Goal: Task Accomplishment & Management: Complete application form

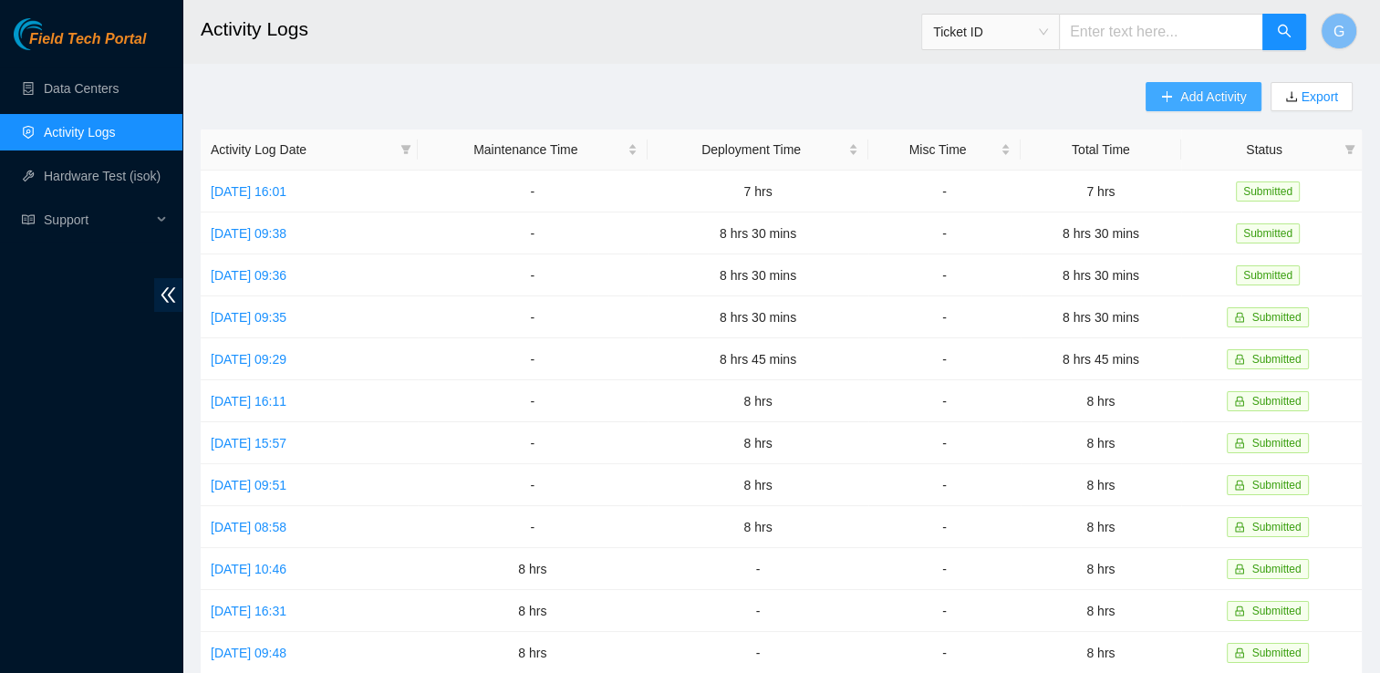
drag, startPoint x: 0, startPoint y: 0, endPoint x: 1191, endPoint y: 90, distance: 1194.5
click at [1191, 90] on span "Add Activity" at bounding box center [1213, 97] width 66 height 20
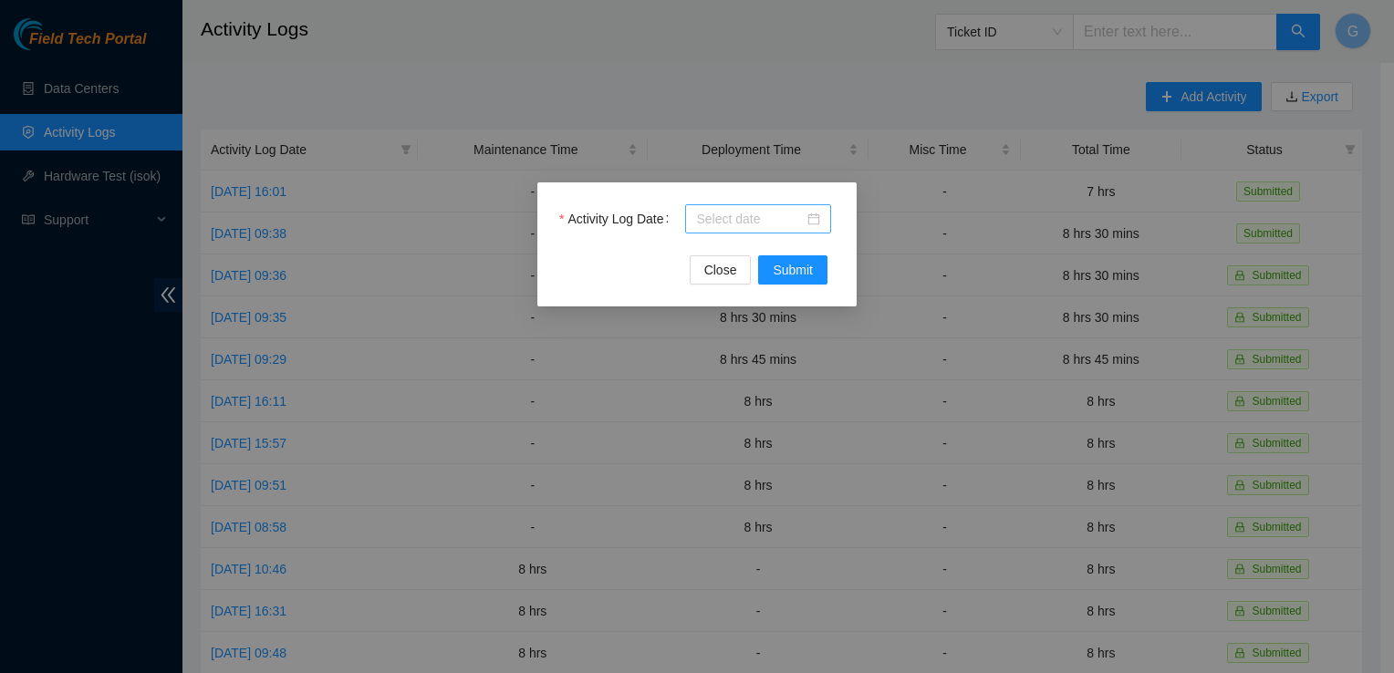
click at [744, 206] on div at bounding box center [758, 218] width 146 height 29
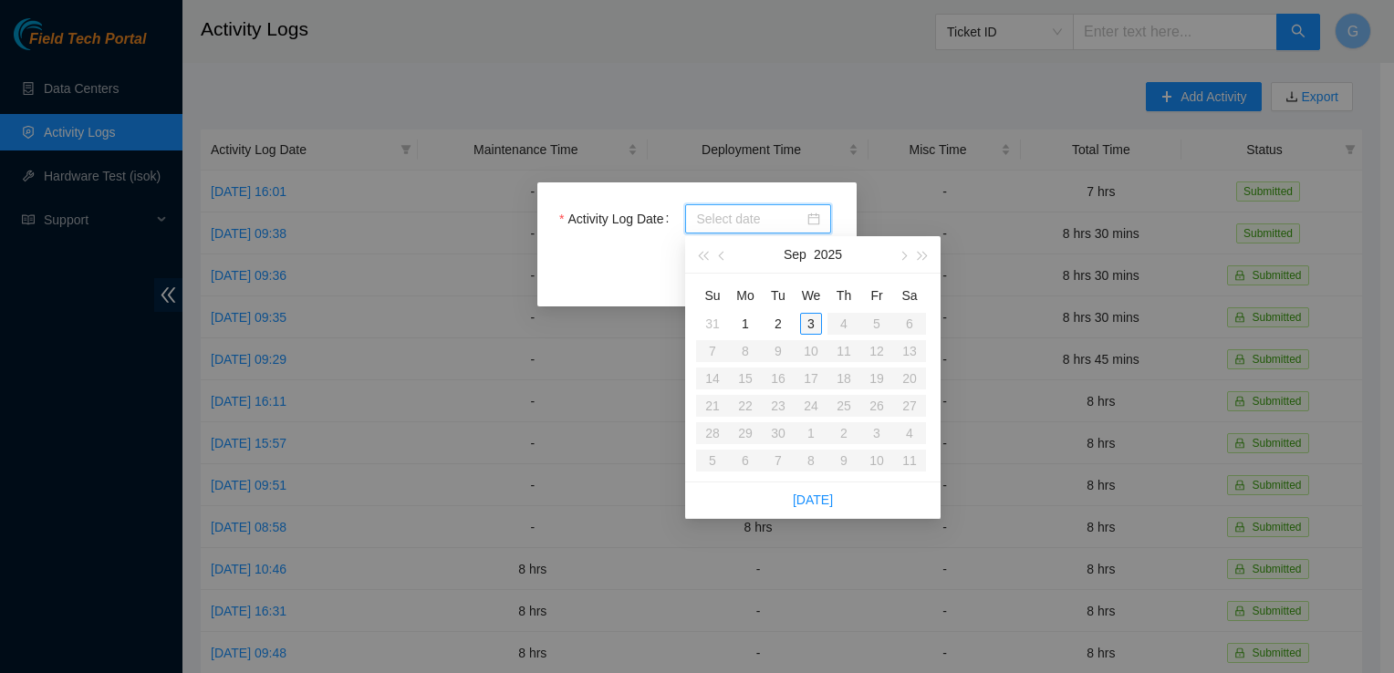
type input "[DATE]"
click at [814, 323] on div "3" at bounding box center [811, 324] width 22 height 22
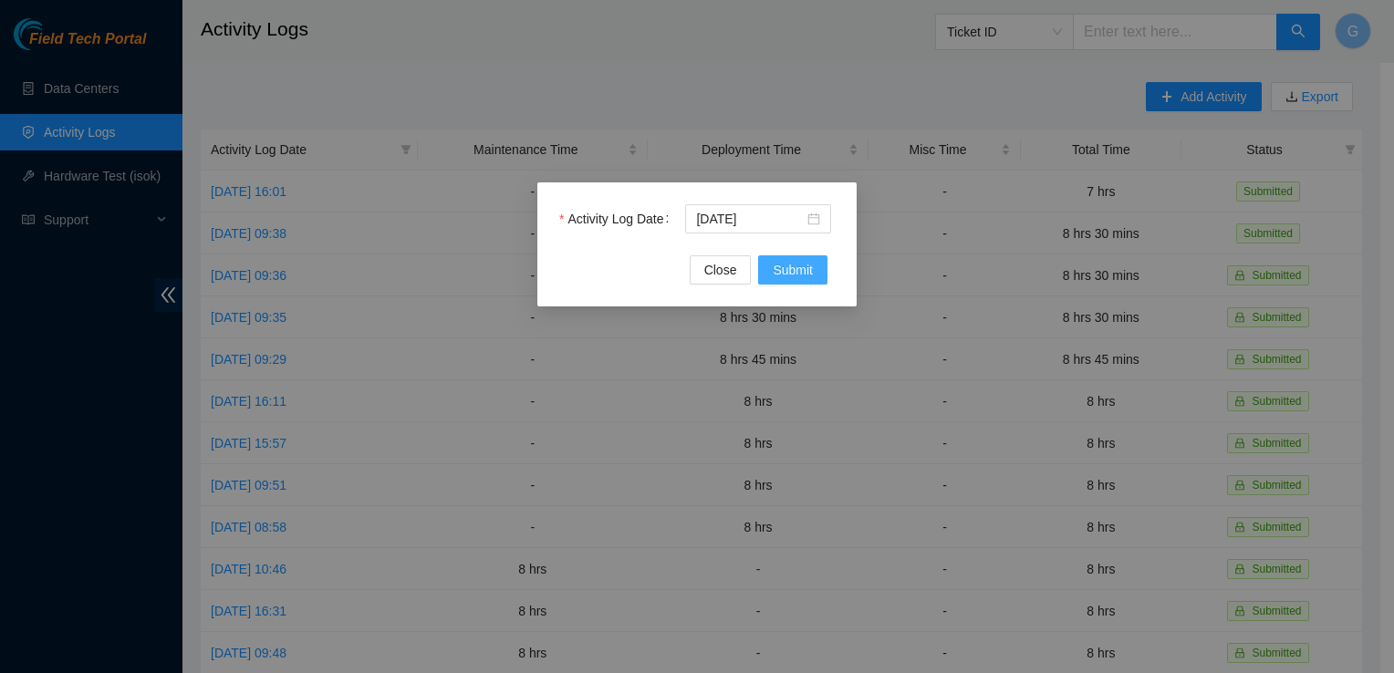
click at [795, 269] on span "Submit" at bounding box center [792, 270] width 40 height 20
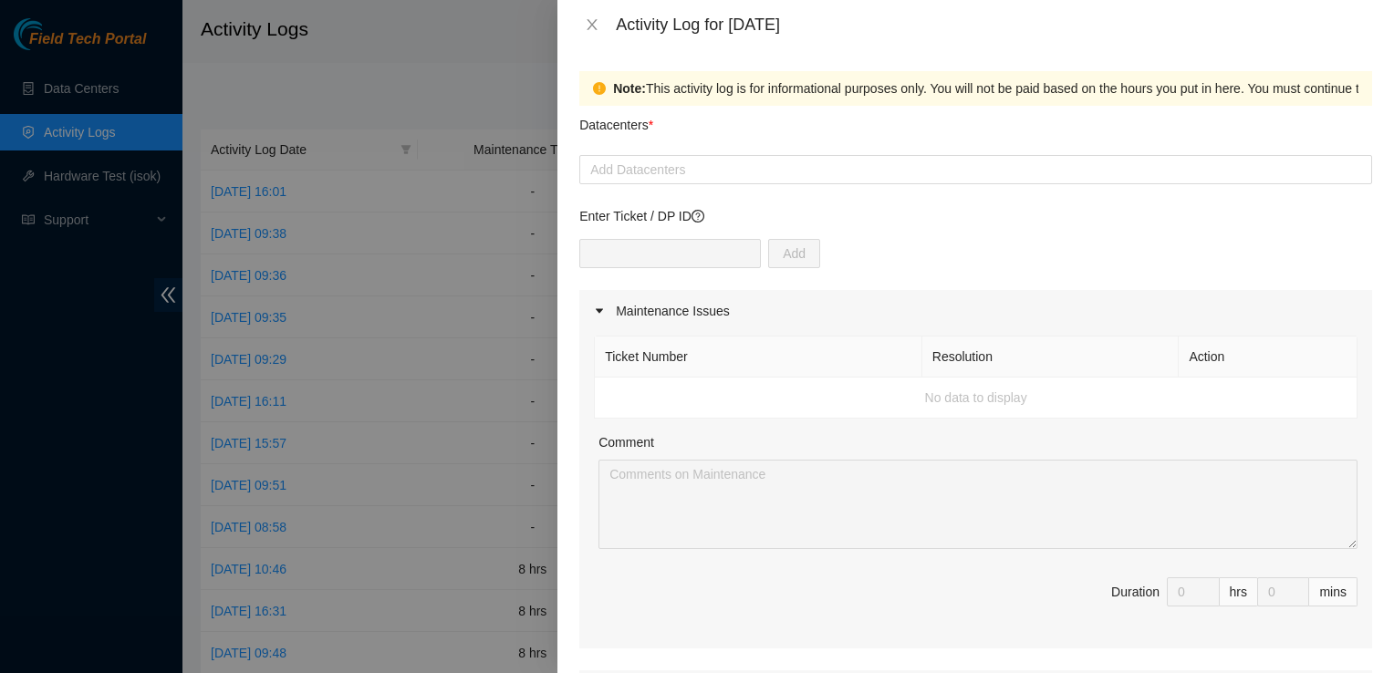
click at [1225, 217] on p "Enter Ticket / DP ID" at bounding box center [975, 216] width 793 height 20
click at [659, 161] on div at bounding box center [975, 170] width 783 height 22
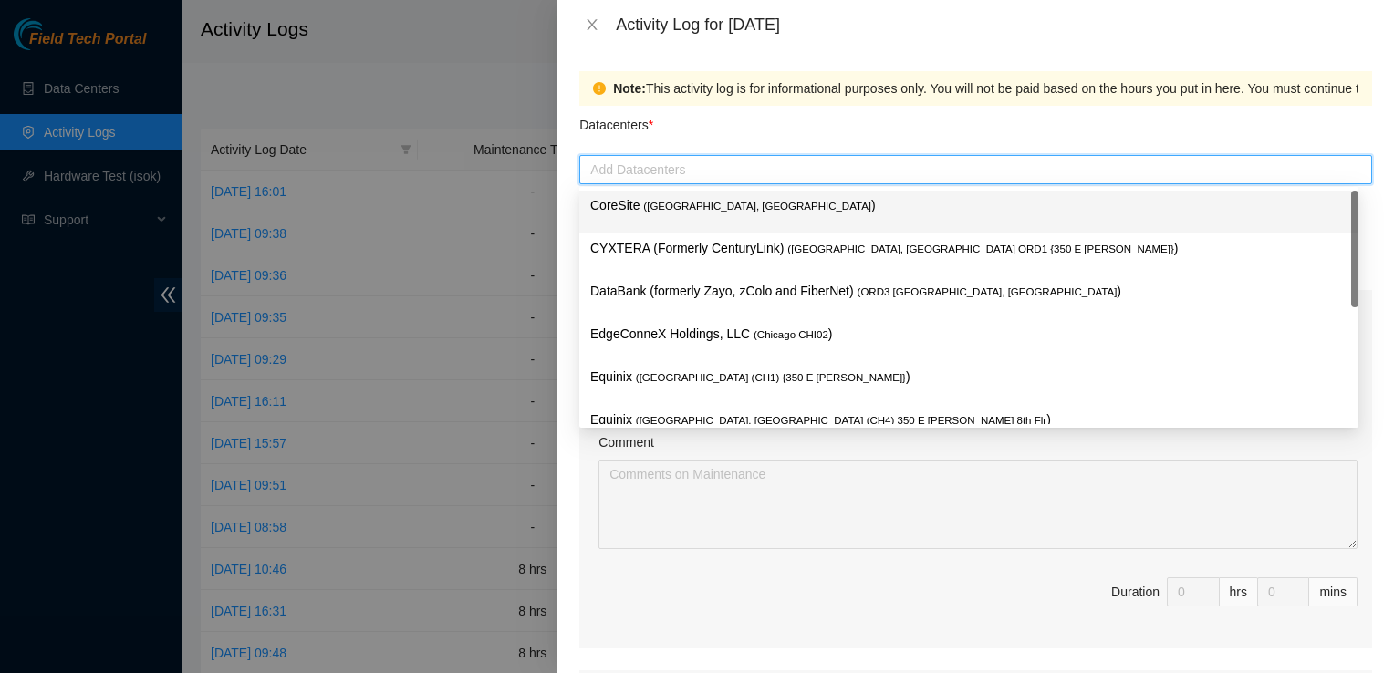
type input "q"
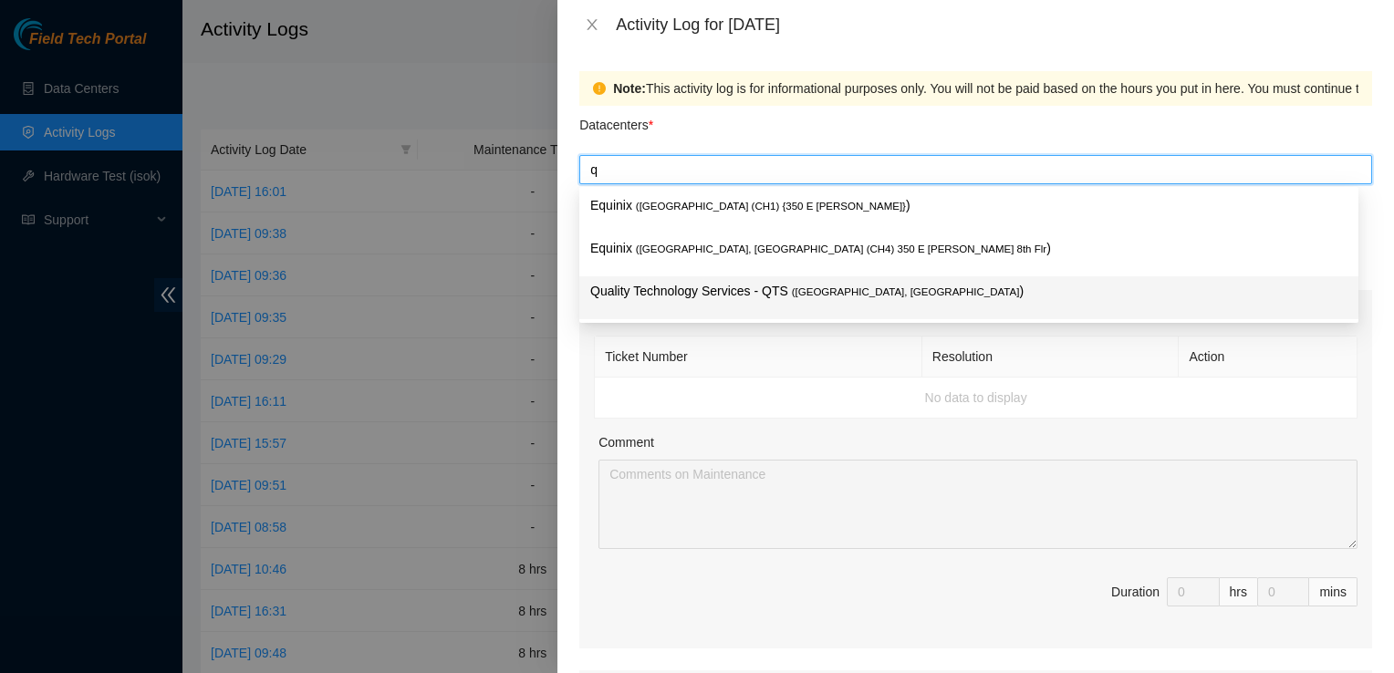
click at [664, 294] on p "Quality Technology Services - QTS ( [GEOGRAPHIC_DATA], [GEOGRAPHIC_DATA] )" at bounding box center [968, 291] width 757 height 21
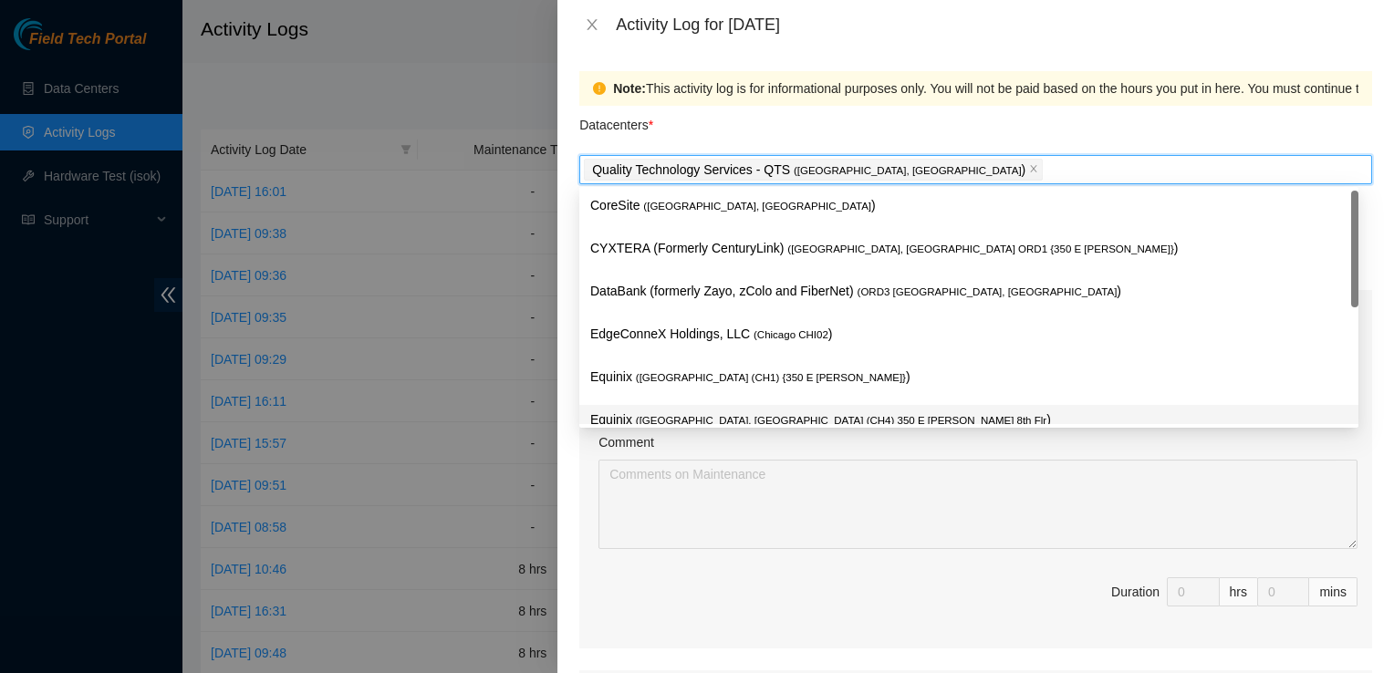
click at [753, 551] on div "Ticket Number Resolution Action No data to display Comment Duration 0 hrs 0 mins" at bounding box center [975, 490] width 793 height 316
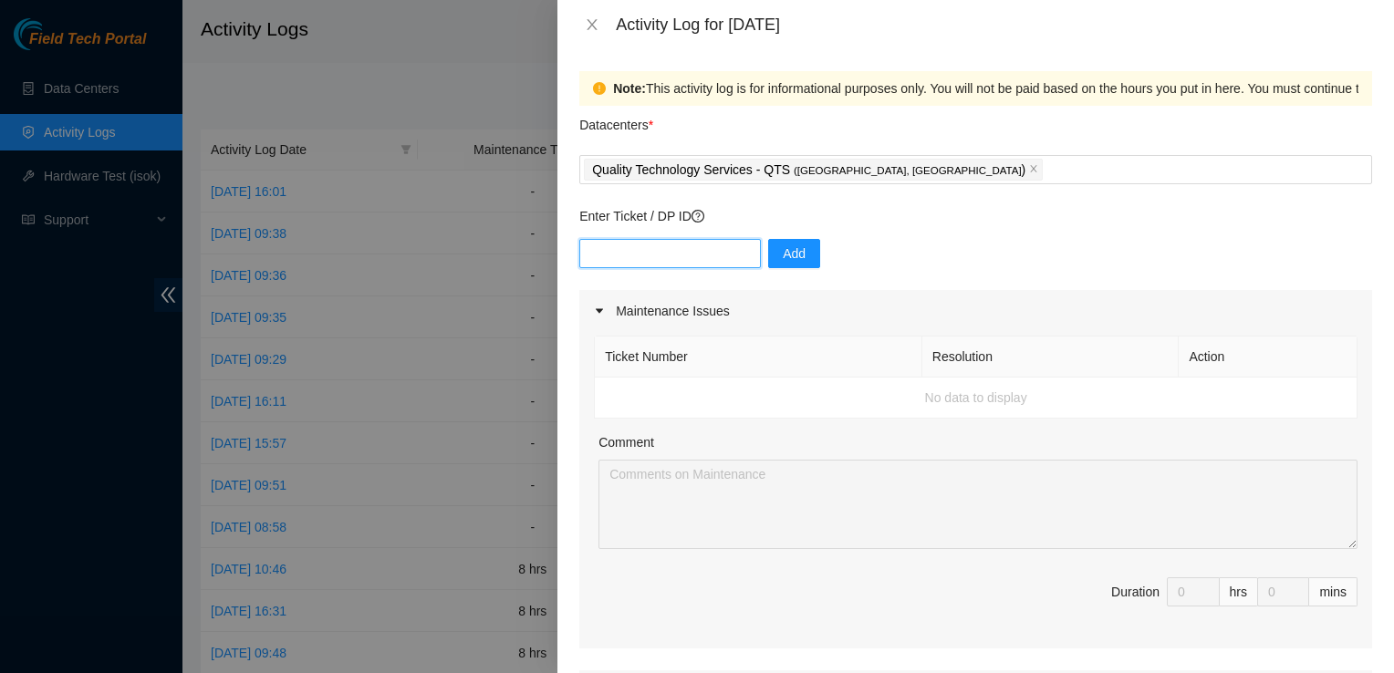
click at [625, 252] on input "text" at bounding box center [669, 253] width 181 height 29
type input "DP83723"
click at [783, 253] on span "Add" at bounding box center [794, 254] width 23 height 20
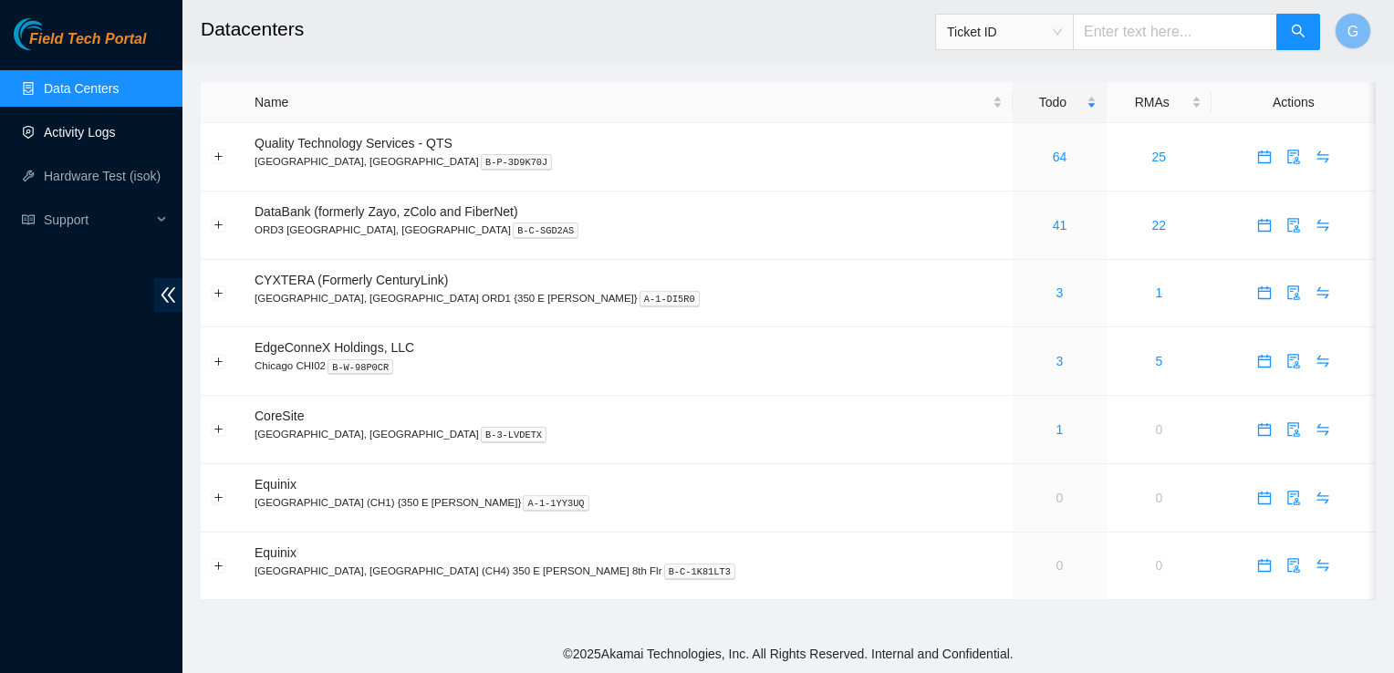
click at [63, 128] on link "Activity Logs" at bounding box center [80, 132] width 72 height 15
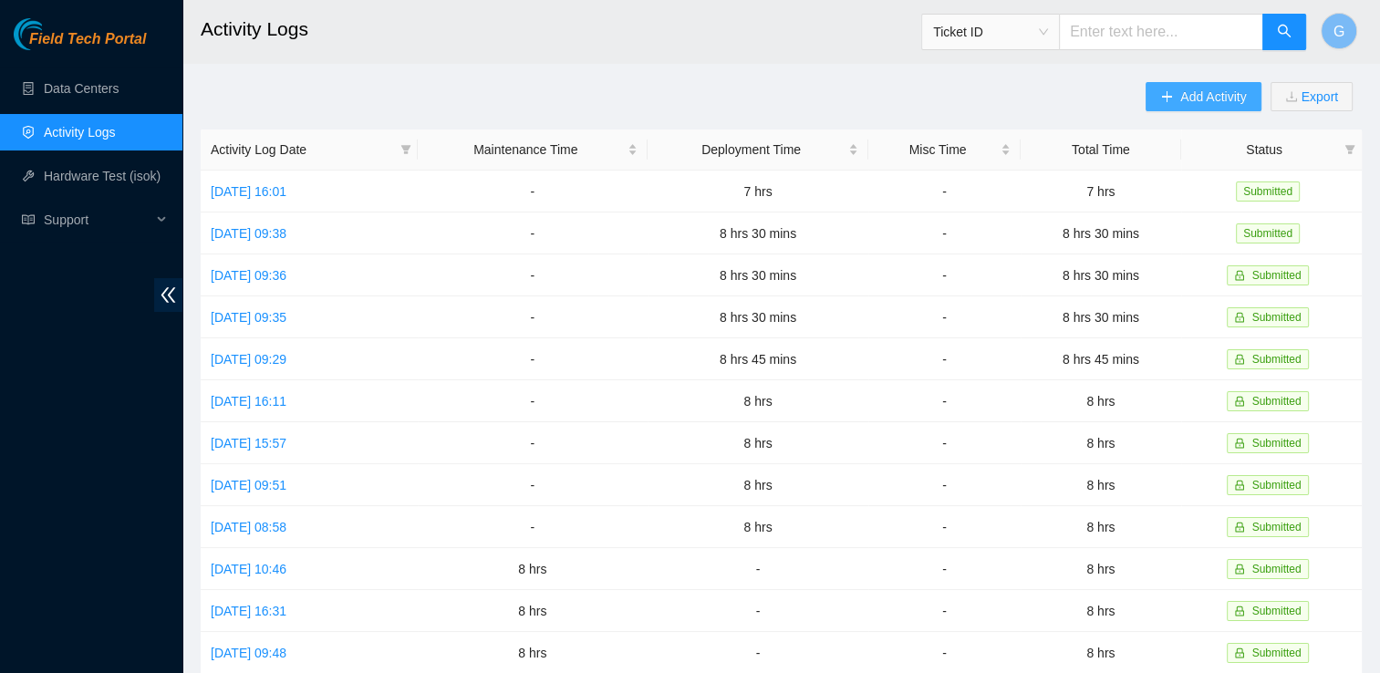
click at [1206, 94] on span "Add Activity" at bounding box center [1213, 97] width 66 height 20
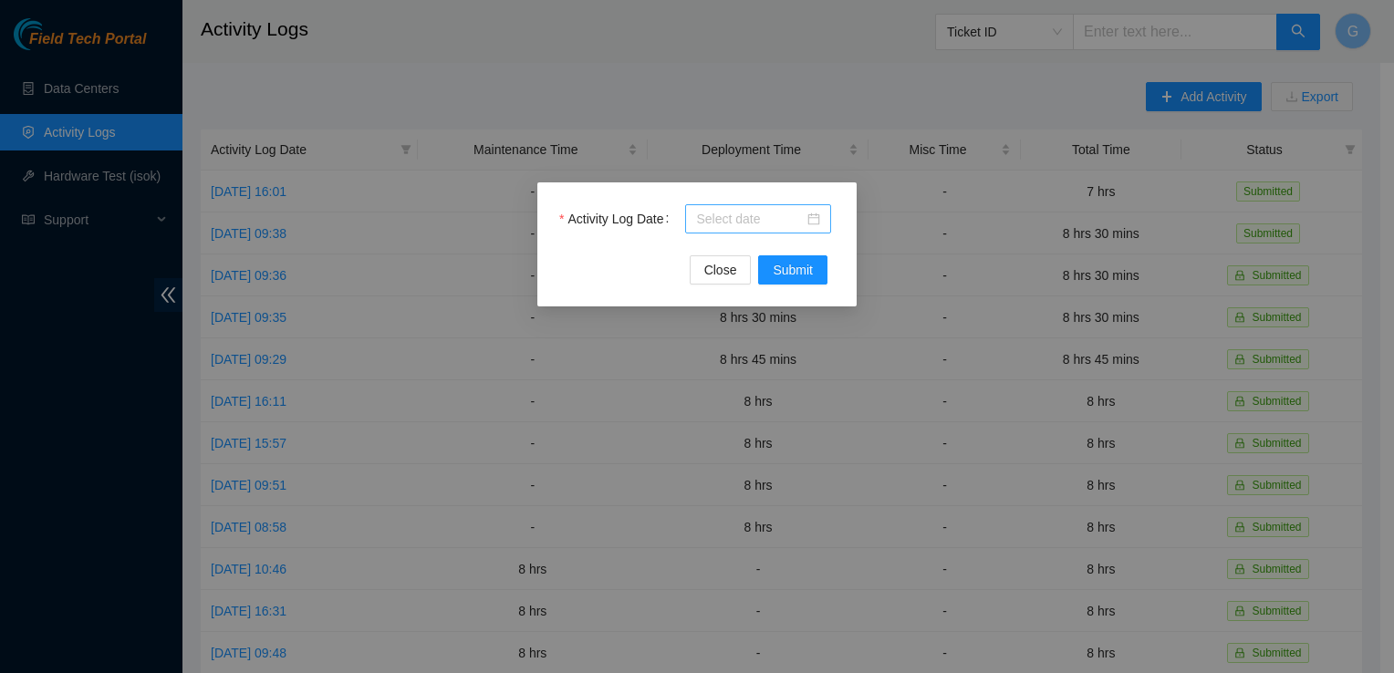
click at [783, 210] on input "Activity Log Date" at bounding box center [750, 219] width 108 height 20
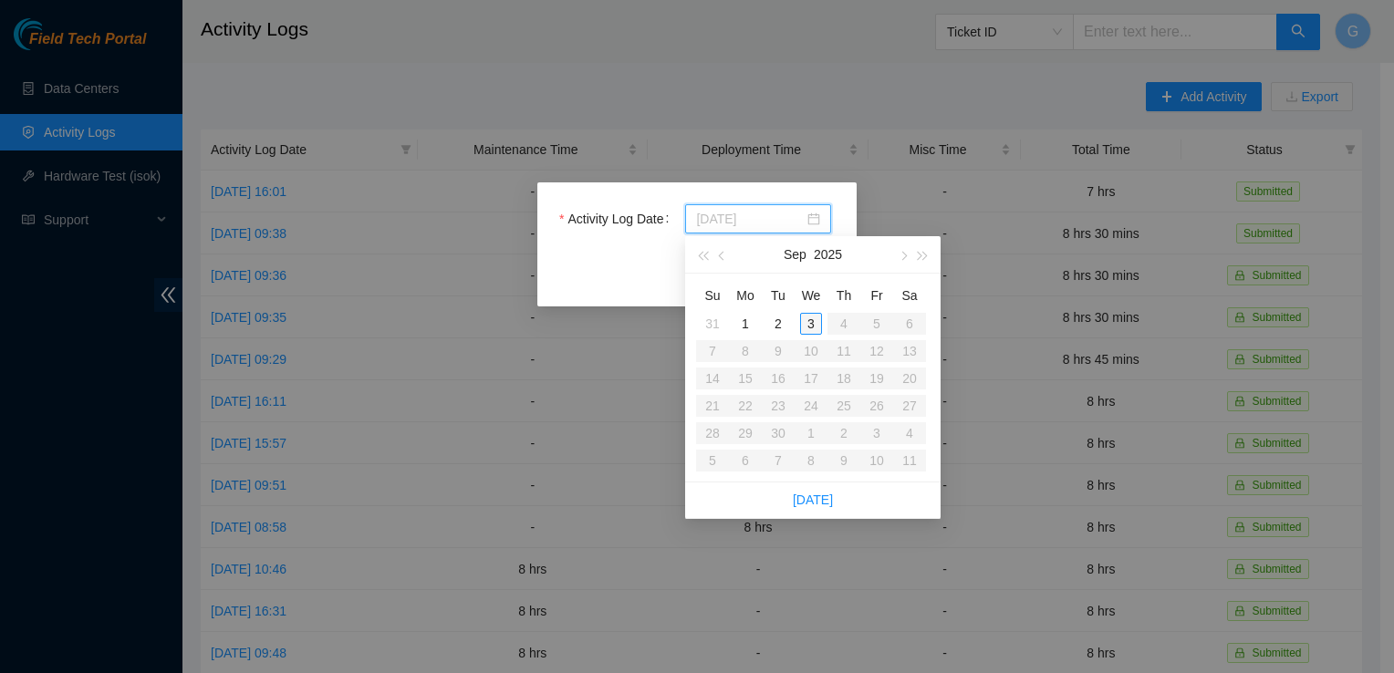
type input "[DATE]"
click at [810, 317] on div "3" at bounding box center [811, 324] width 22 height 22
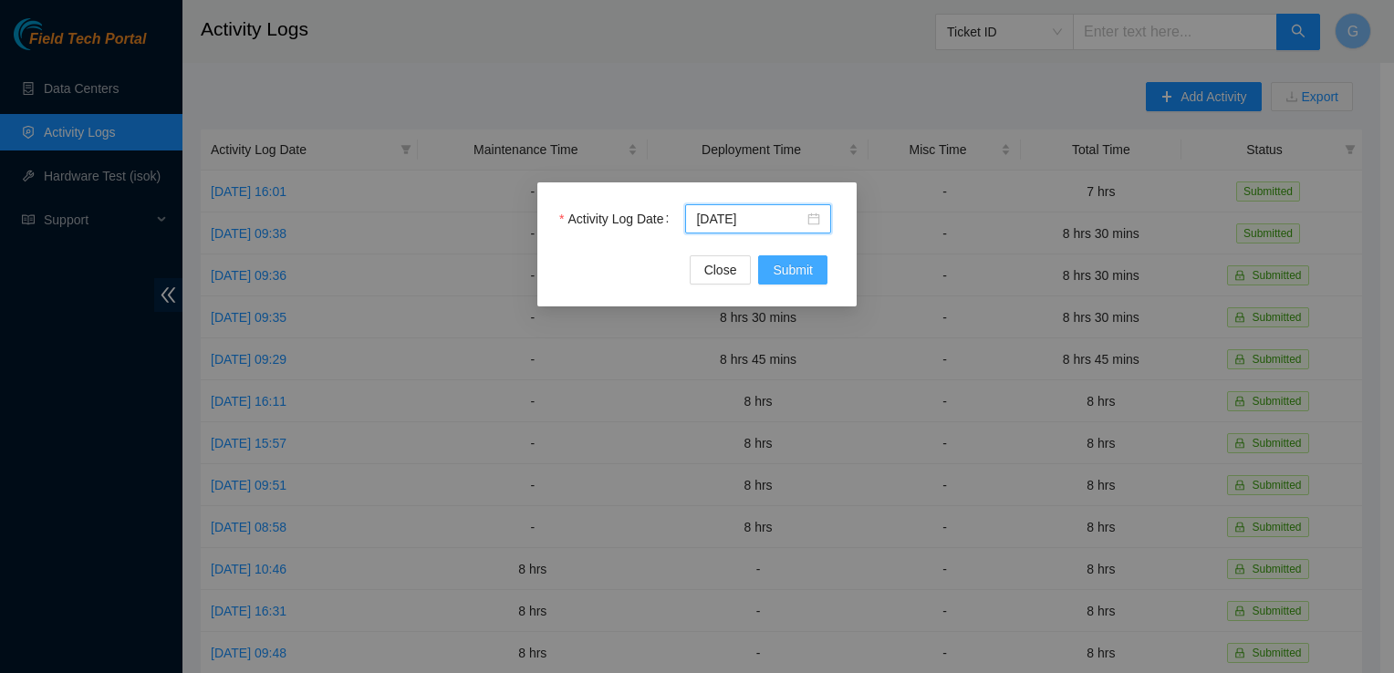
click at [793, 275] on span "Submit" at bounding box center [792, 270] width 40 height 20
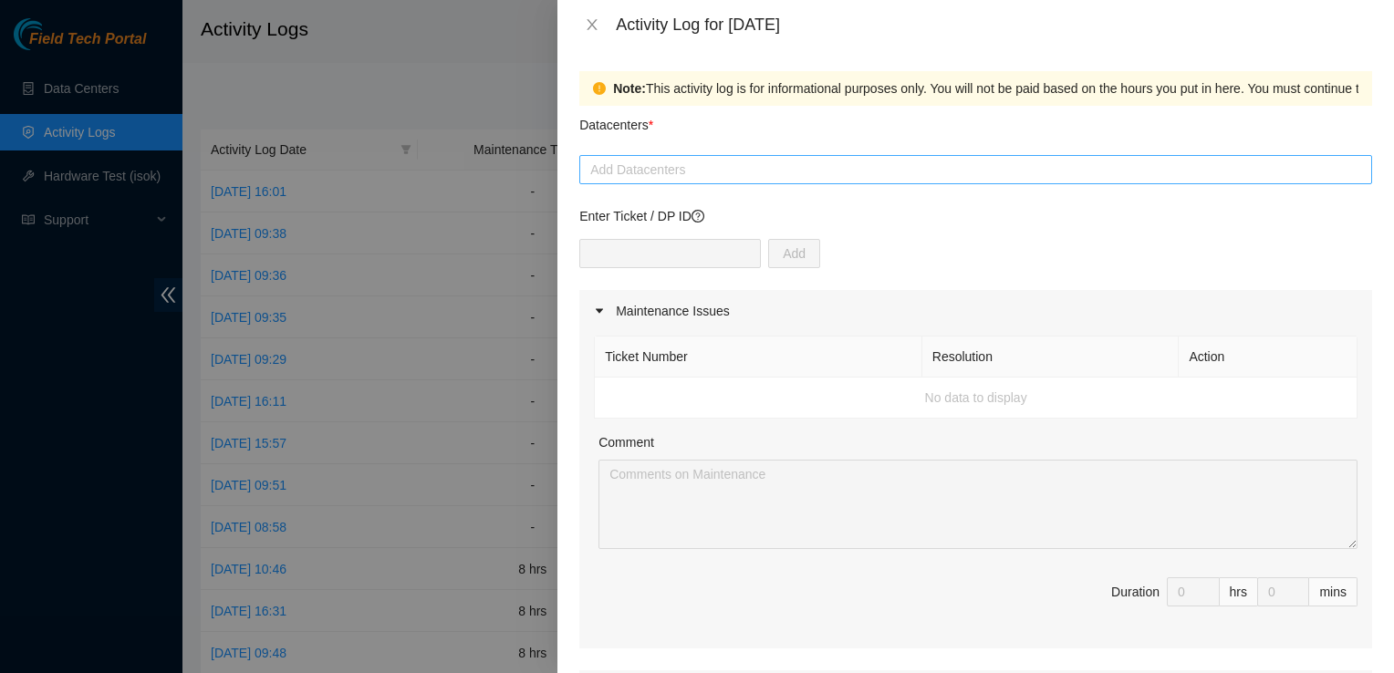
click at [706, 178] on div at bounding box center [975, 170] width 783 height 22
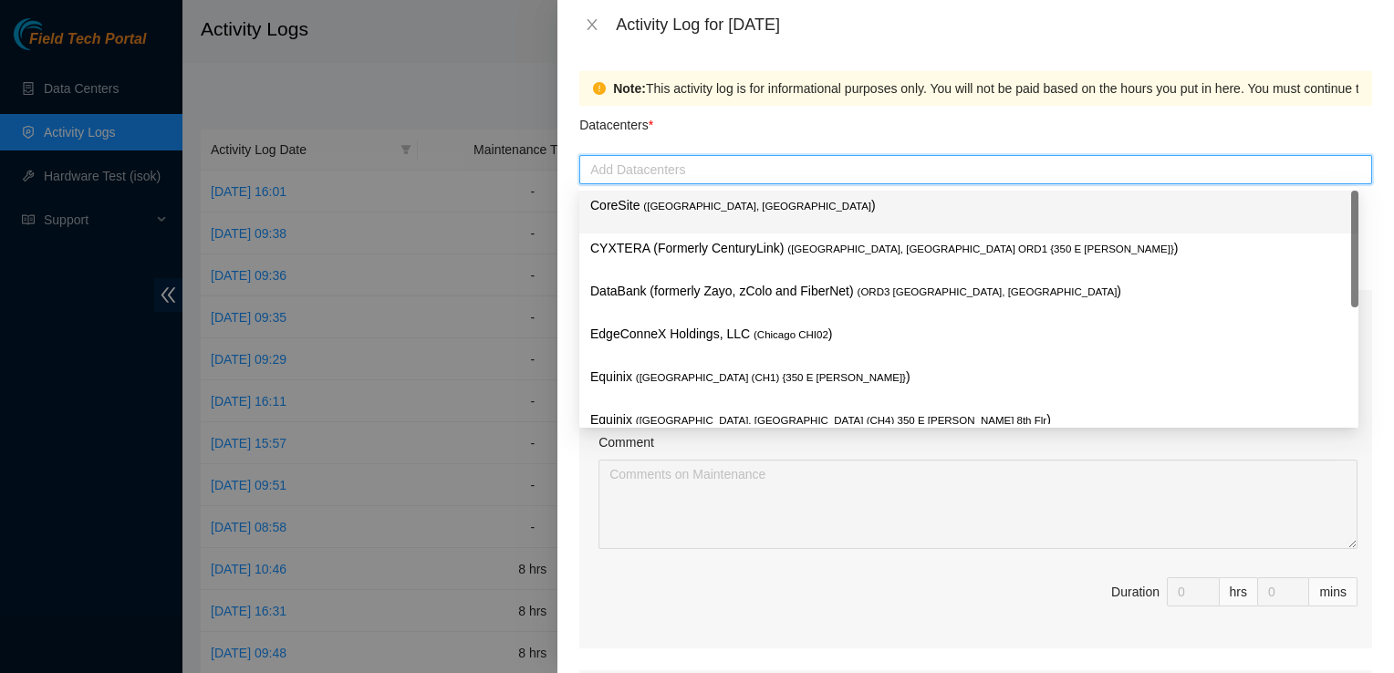
type input "q"
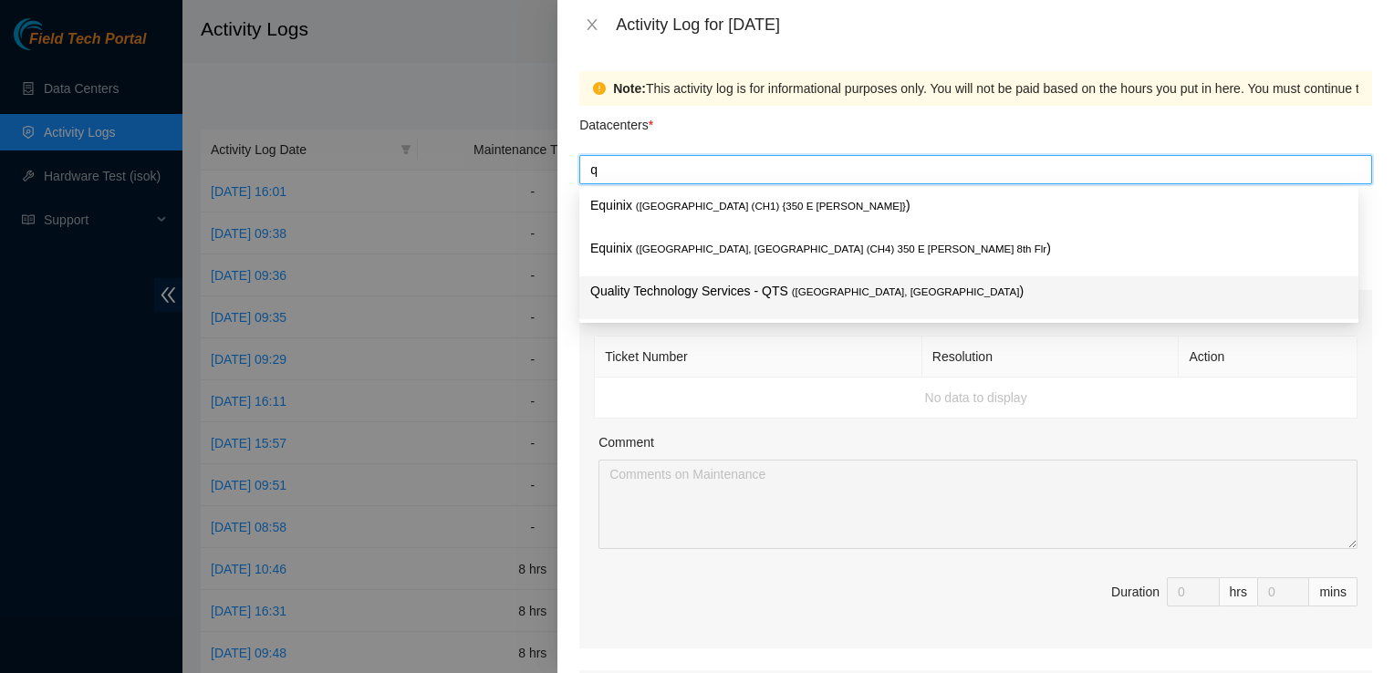
click at [692, 293] on p "Quality Technology Services - QTS ( [GEOGRAPHIC_DATA], [GEOGRAPHIC_DATA] )" at bounding box center [968, 291] width 757 height 21
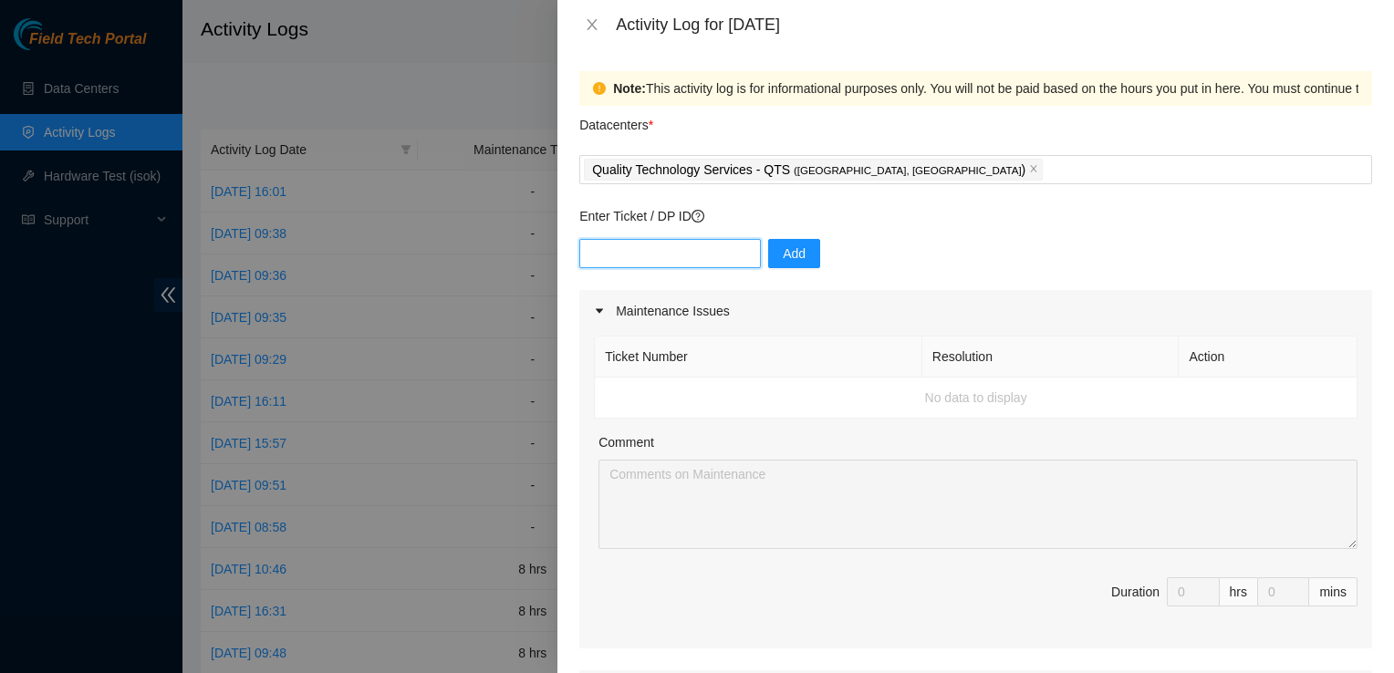
click at [617, 240] on input "text" at bounding box center [669, 253] width 181 height 29
type input "DP83723"
click at [783, 255] on span "Add" at bounding box center [794, 254] width 23 height 20
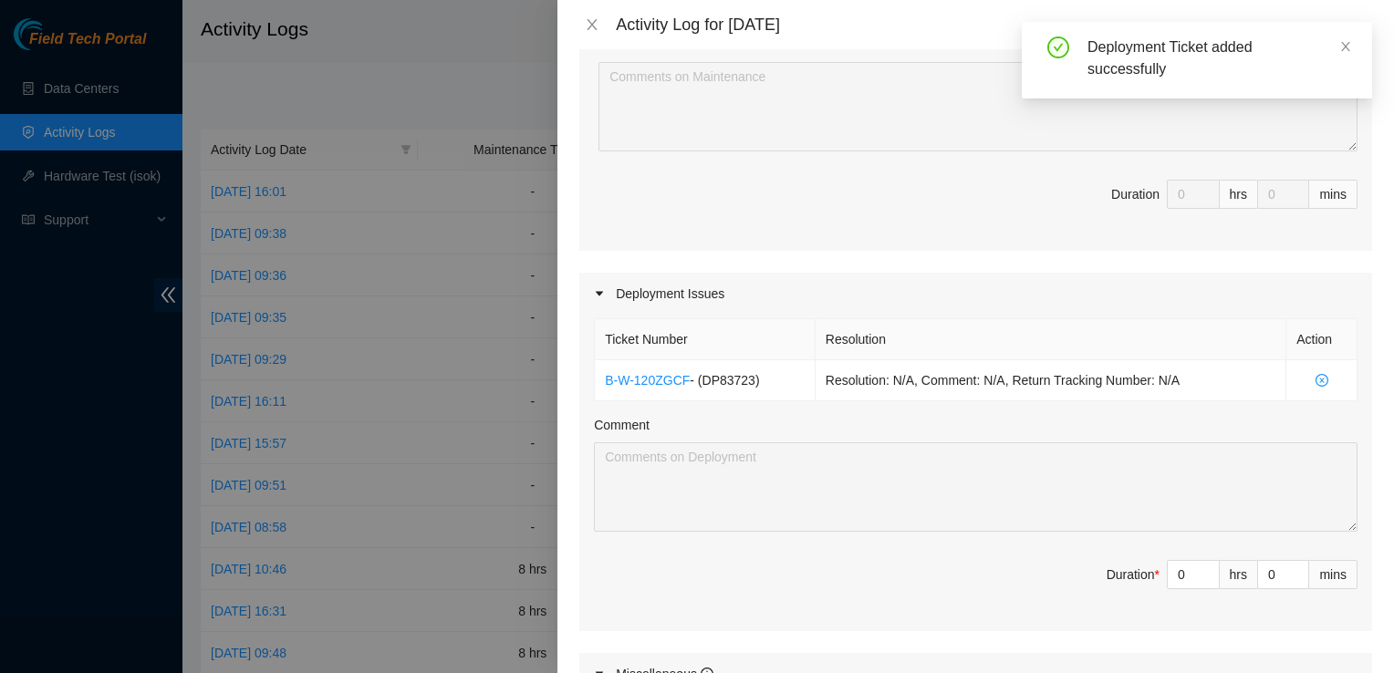
scroll to position [399, 0]
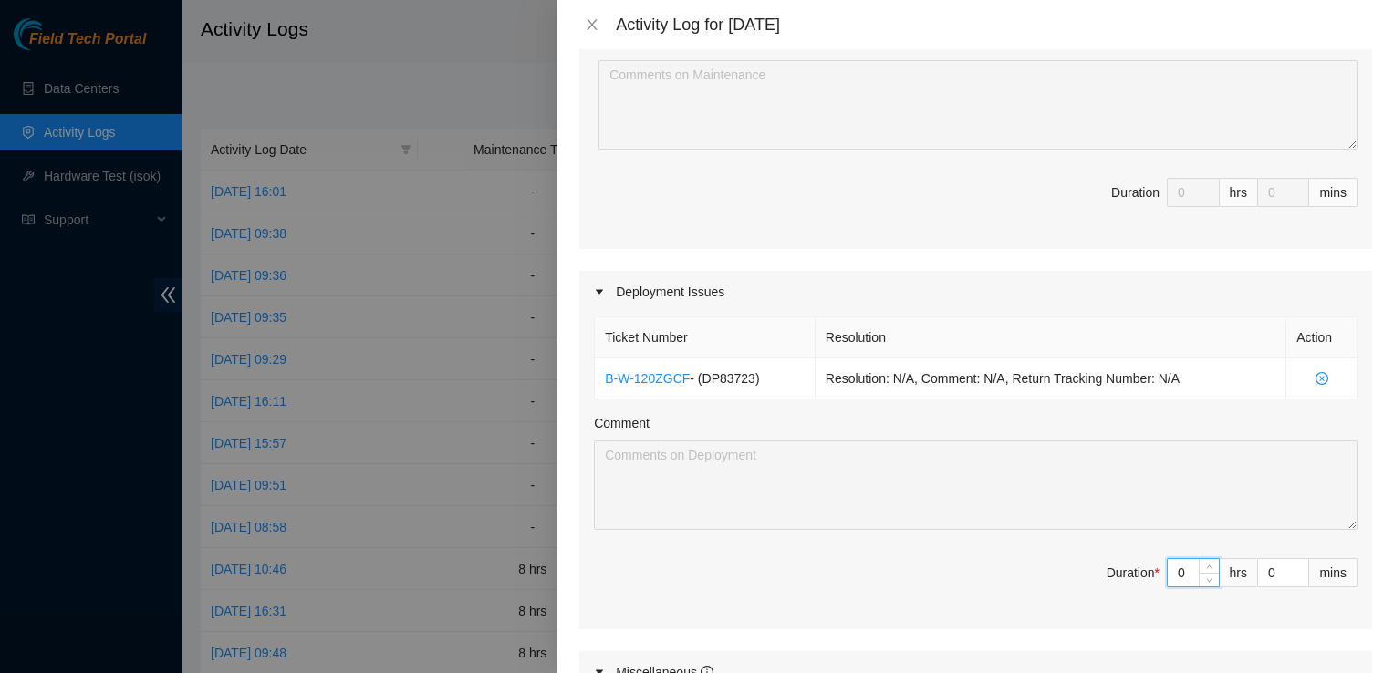
drag, startPoint x: 1175, startPoint y: 562, endPoint x: 1047, endPoint y: 586, distance: 129.9
click at [1047, 586] on span "Duration * 0 hrs 0 mins" at bounding box center [975, 583] width 763 height 51
type input "8"
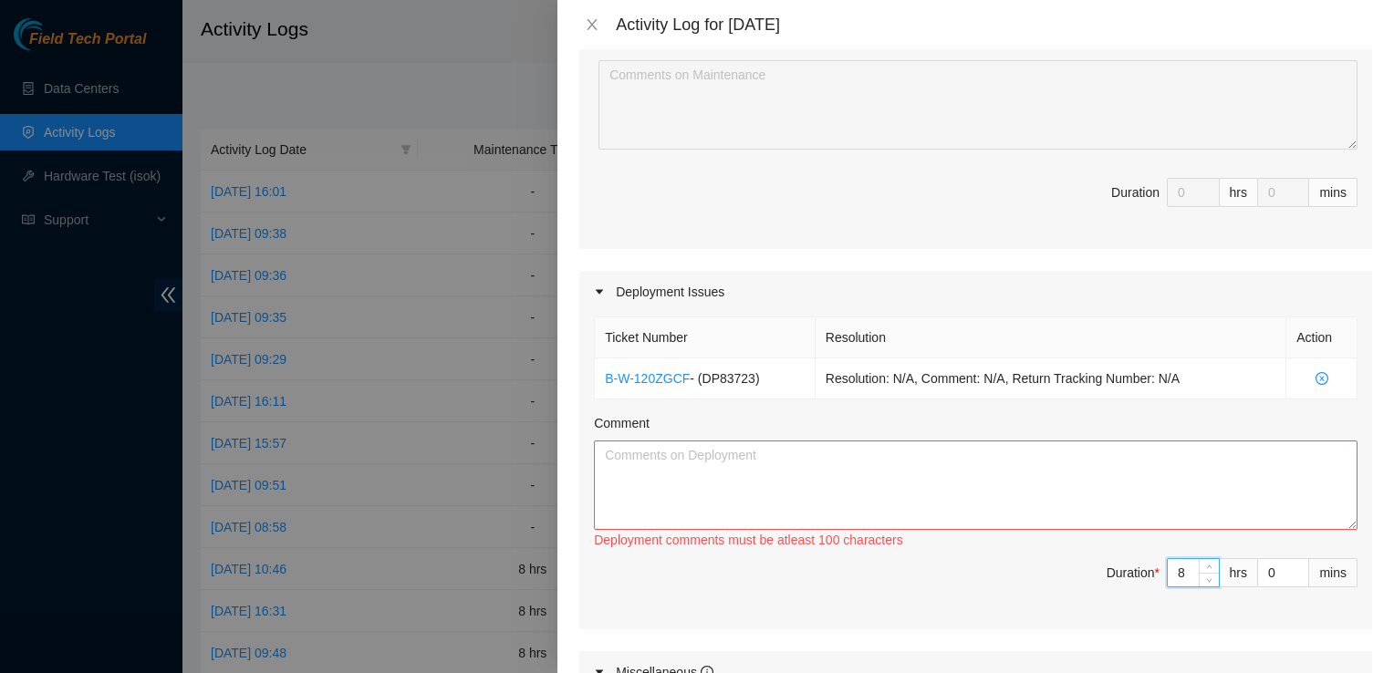
type input "8"
click at [846, 483] on textarea "Comment" at bounding box center [975, 485] width 763 height 89
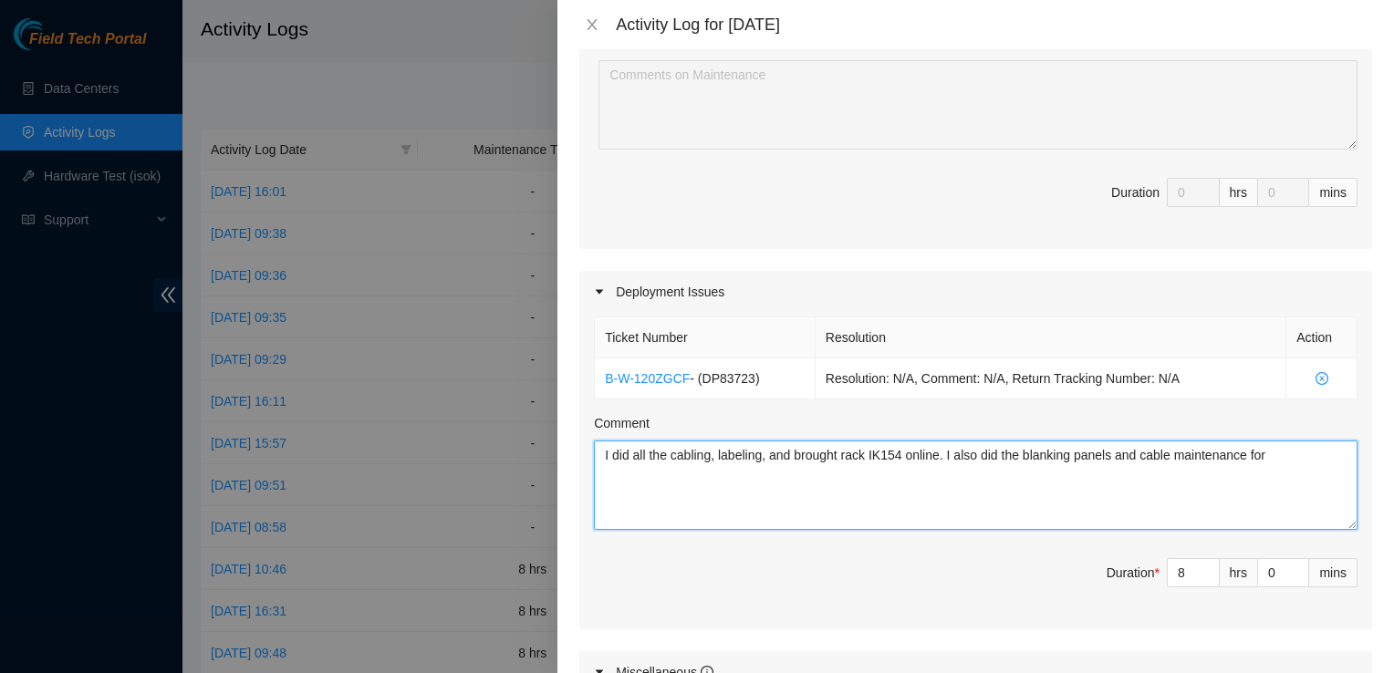
click at [1281, 454] on textarea "I did all the cabling, labeling, and brought rack IK154 online. I also did the …" at bounding box center [975, 485] width 763 height 89
type textarea "I did all the cabling, labeling, and brought rack IK154 online. I also did the …"
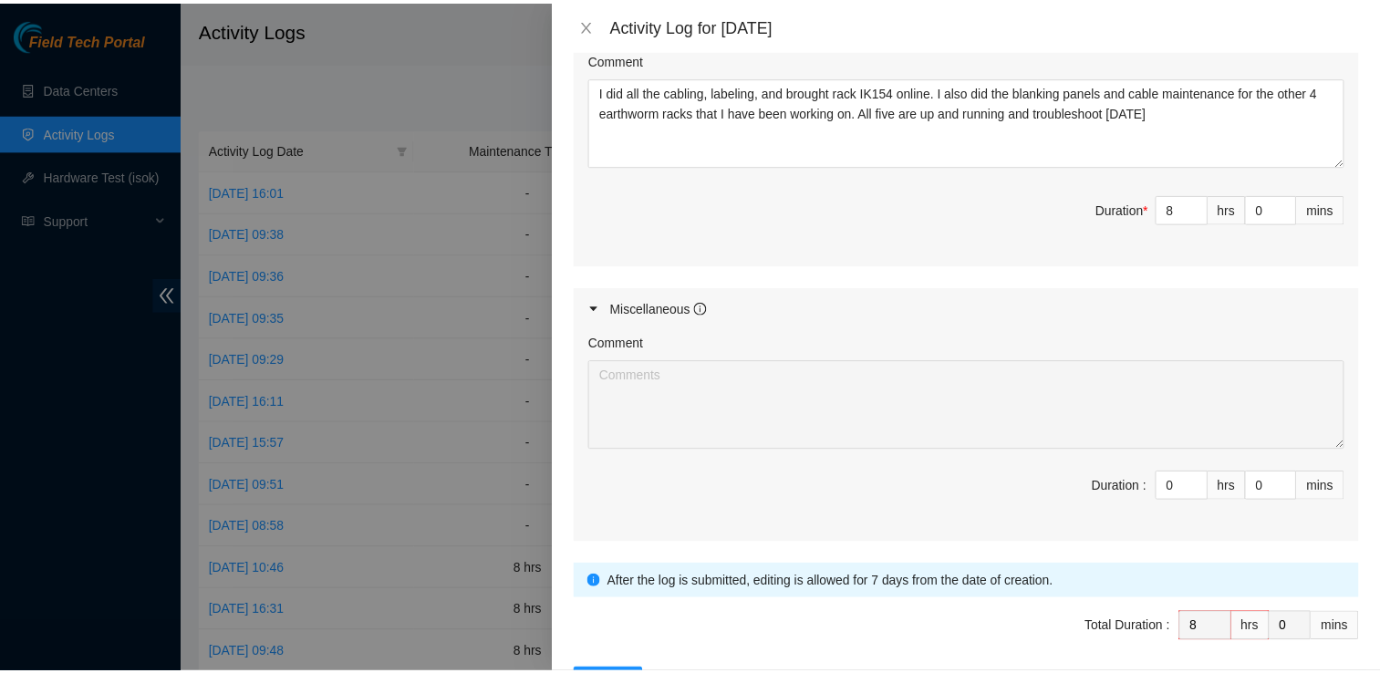
scroll to position [827, 0]
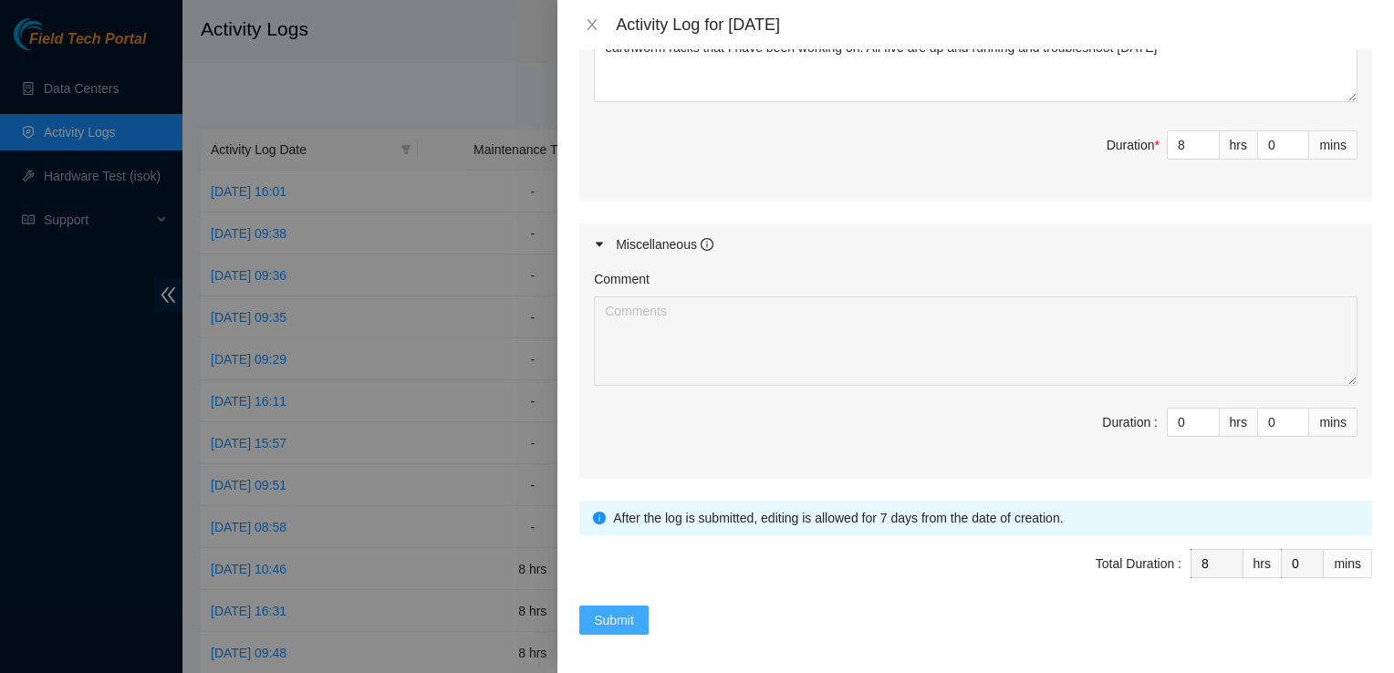
click at [620, 615] on span "Submit" at bounding box center [614, 620] width 40 height 20
